Goal: Task Accomplishment & Management: Manage account settings

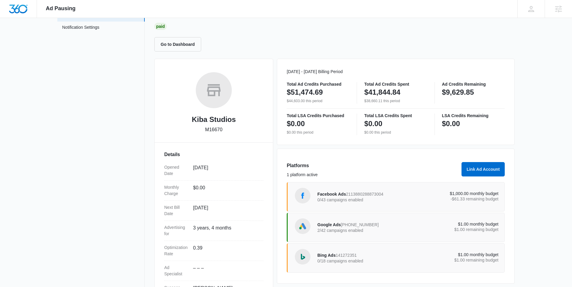
scroll to position [74, 0]
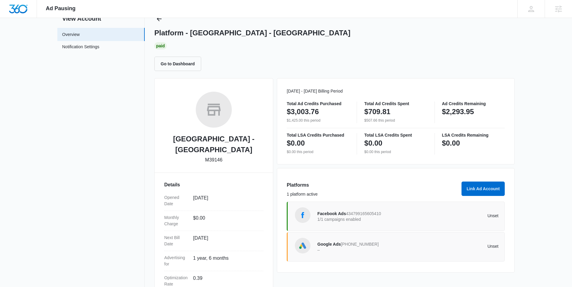
scroll to position [35, 0]
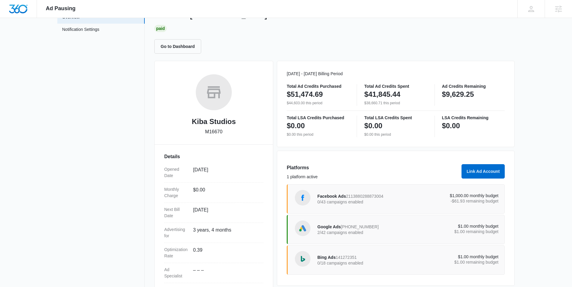
scroll to position [74, 0]
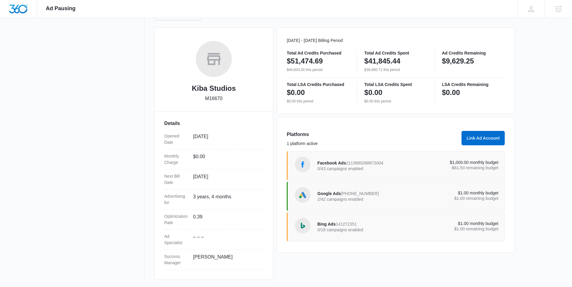
click at [456, 161] on p "$1,000.00 monthly budget" at bounding box center [453, 163] width 91 height 4
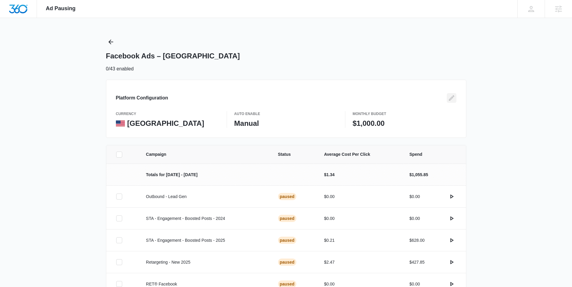
click at [450, 96] on icon "Edit" at bounding box center [451, 98] width 7 height 7
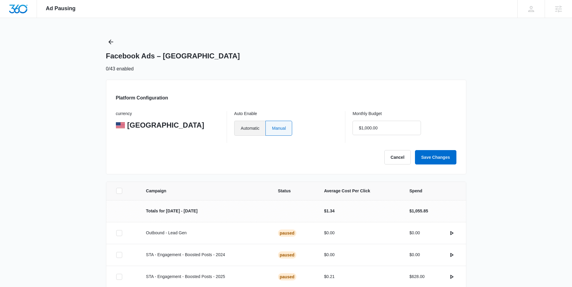
click at [264, 131] on label "Automatic" at bounding box center [249, 128] width 31 height 15
click at [241, 128] on input "Automatic" at bounding box center [240, 128] width 0 height 0
radio input "true"
drag, startPoint x: 385, startPoint y: 124, endPoint x: 354, endPoint y: 130, distance: 31.5
click at [354, 130] on input "$1,000.00" at bounding box center [386, 128] width 68 height 14
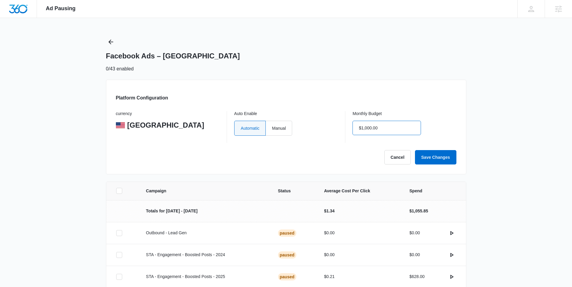
drag, startPoint x: 376, startPoint y: 128, endPoint x: 341, endPoint y: 129, distance: 35.7
click at [341, 129] on div "currency United States Auto Enable Automatic Manual Monthly Budget $1,000.00" at bounding box center [286, 127] width 340 height 32
type input "$0.00"
click at [445, 162] on button "Save Changes" at bounding box center [435, 157] width 41 height 14
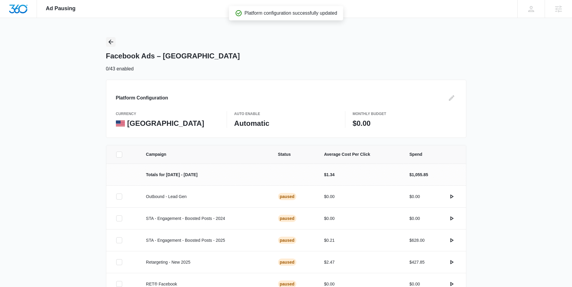
click at [114, 43] on icon "Back" at bounding box center [110, 41] width 7 height 7
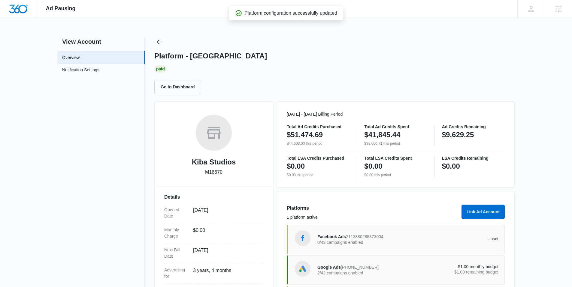
scroll to position [74, 0]
